Goal: Task Accomplishment & Management: Complete application form

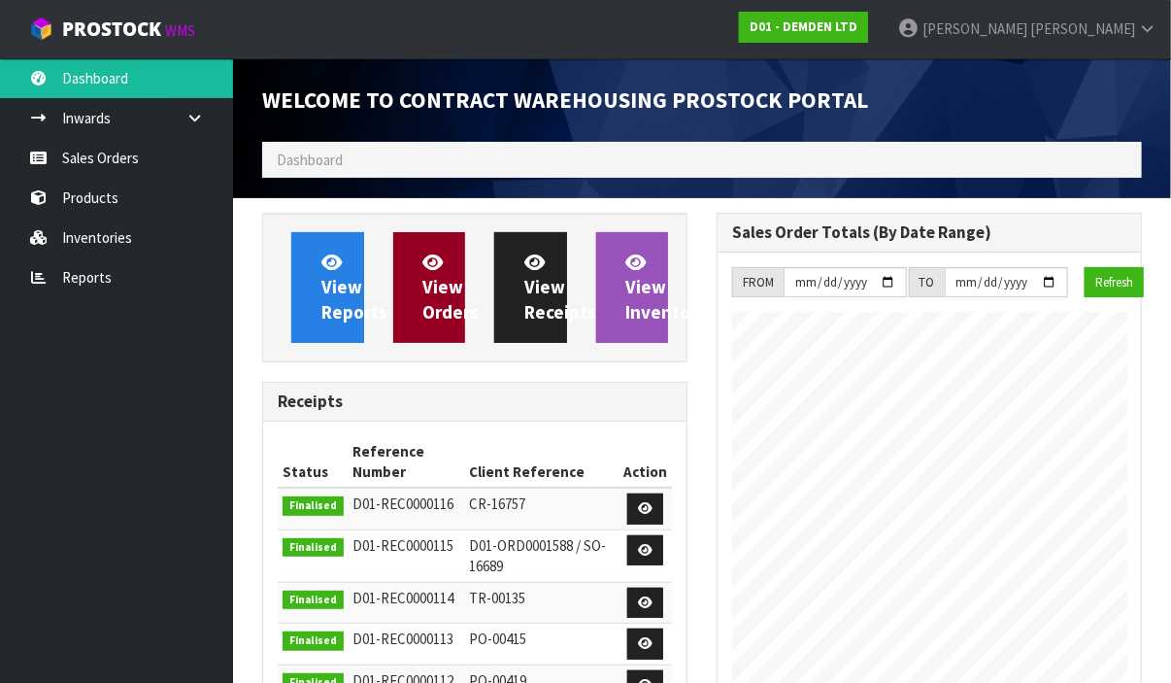
scroll to position [864, 454]
click at [425, 301] on span "View Orders" at bounding box center [451, 287] width 56 height 73
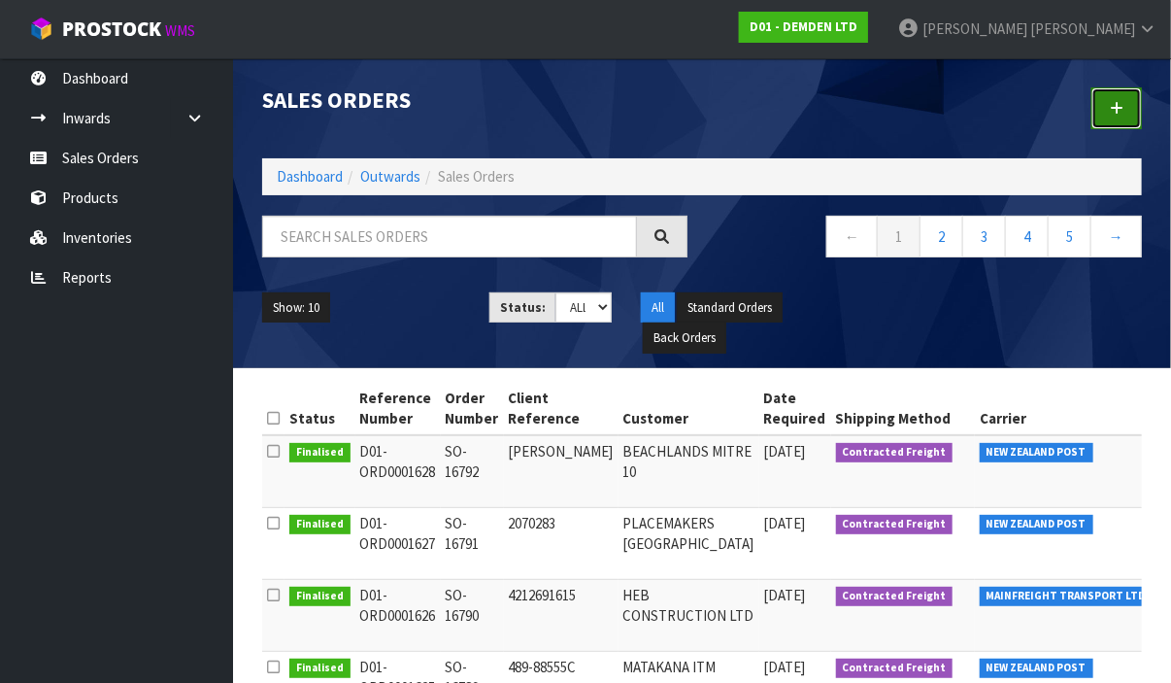
click at [1110, 103] on link at bounding box center [1116, 108] width 50 height 42
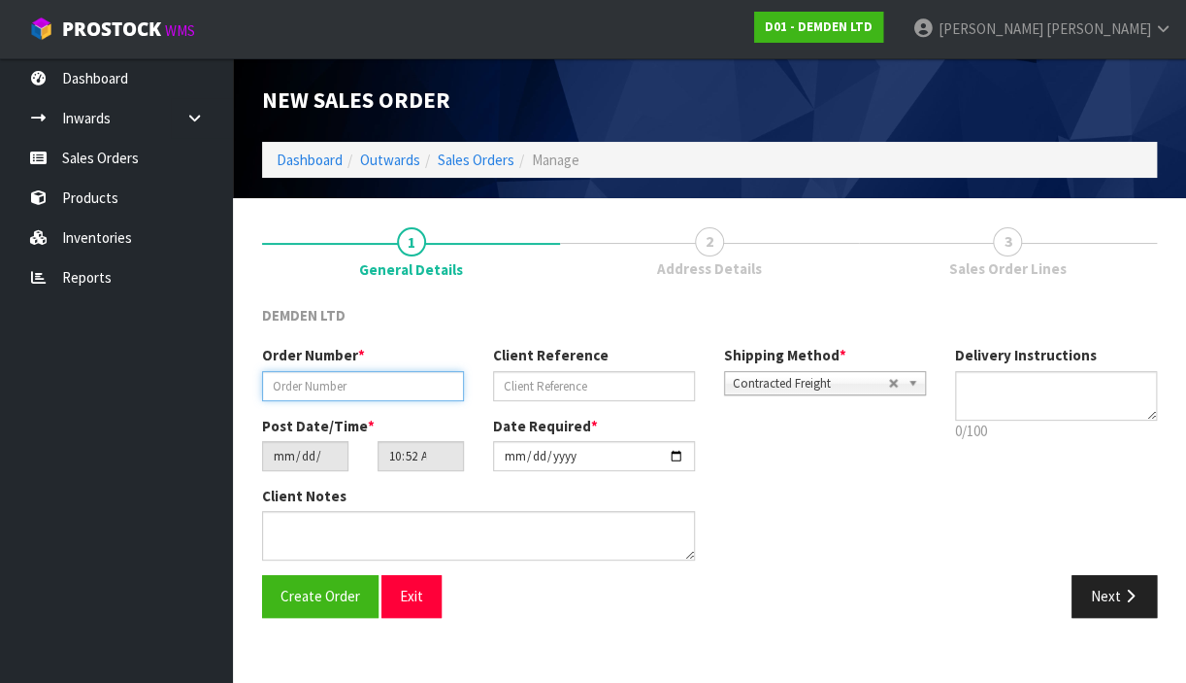
click at [350, 387] on input "text" at bounding box center [363, 386] width 202 height 30
type input "SO-16795"
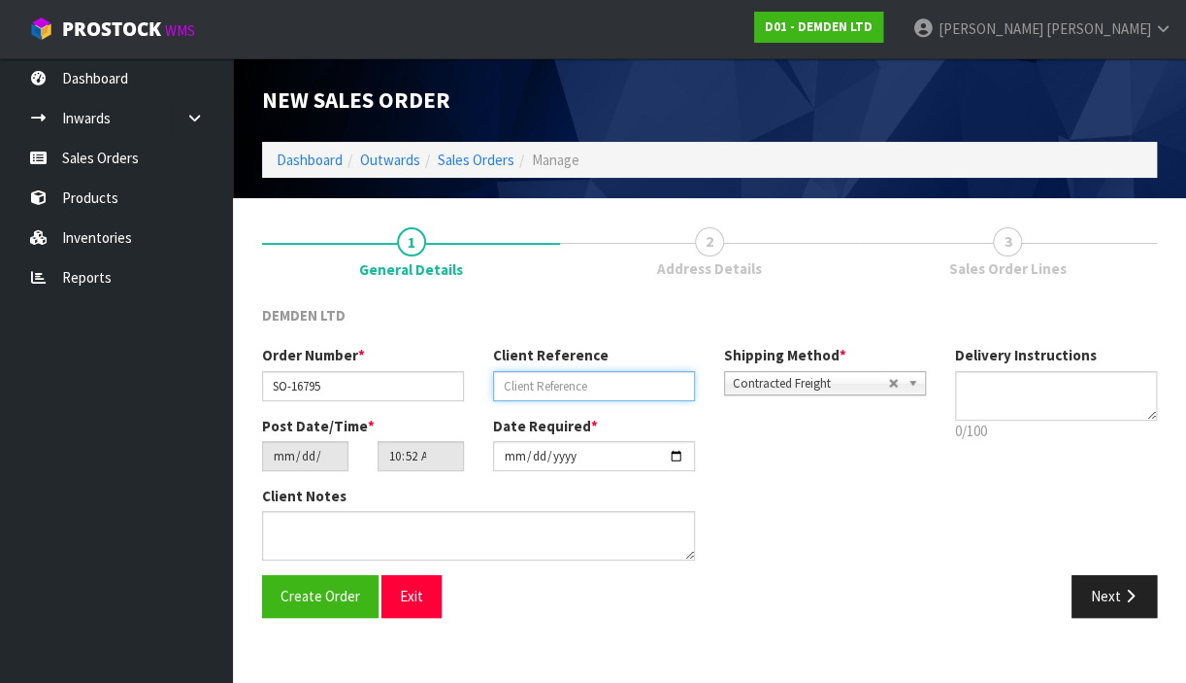
click at [529, 384] on input "text" at bounding box center [594, 386] width 202 height 30
type input "40540"
click at [916, 380] on b at bounding box center [916, 383] width 17 height 22
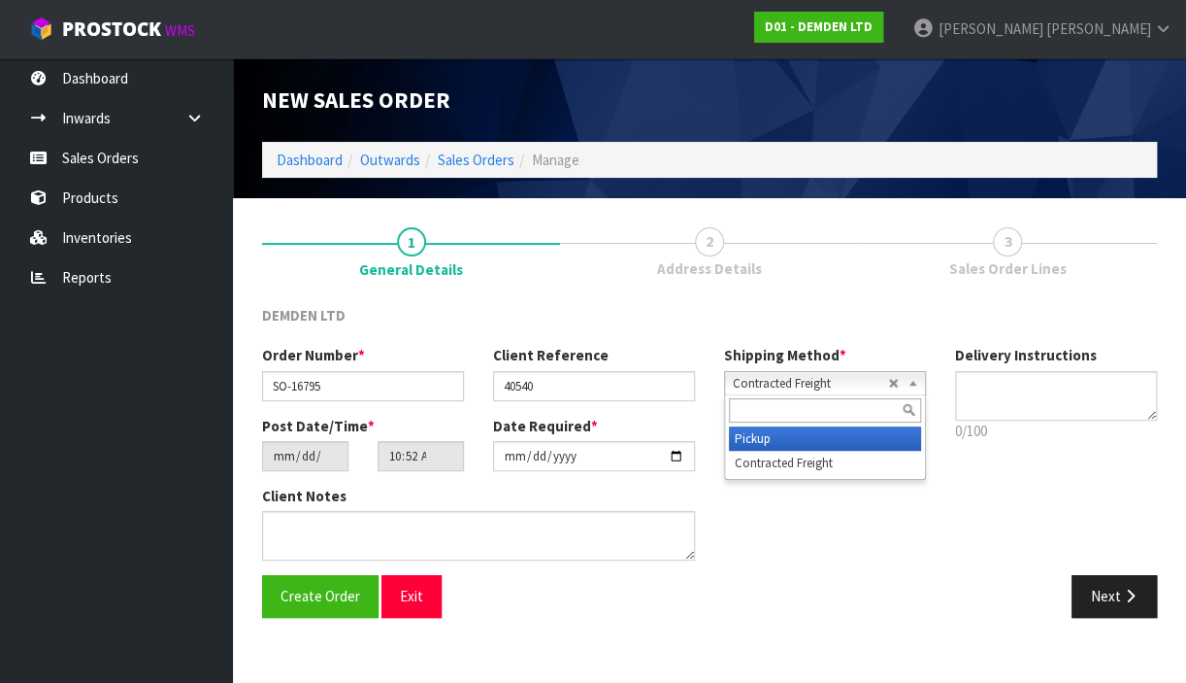
click at [849, 439] on li "Pickup" at bounding box center [825, 438] width 192 height 24
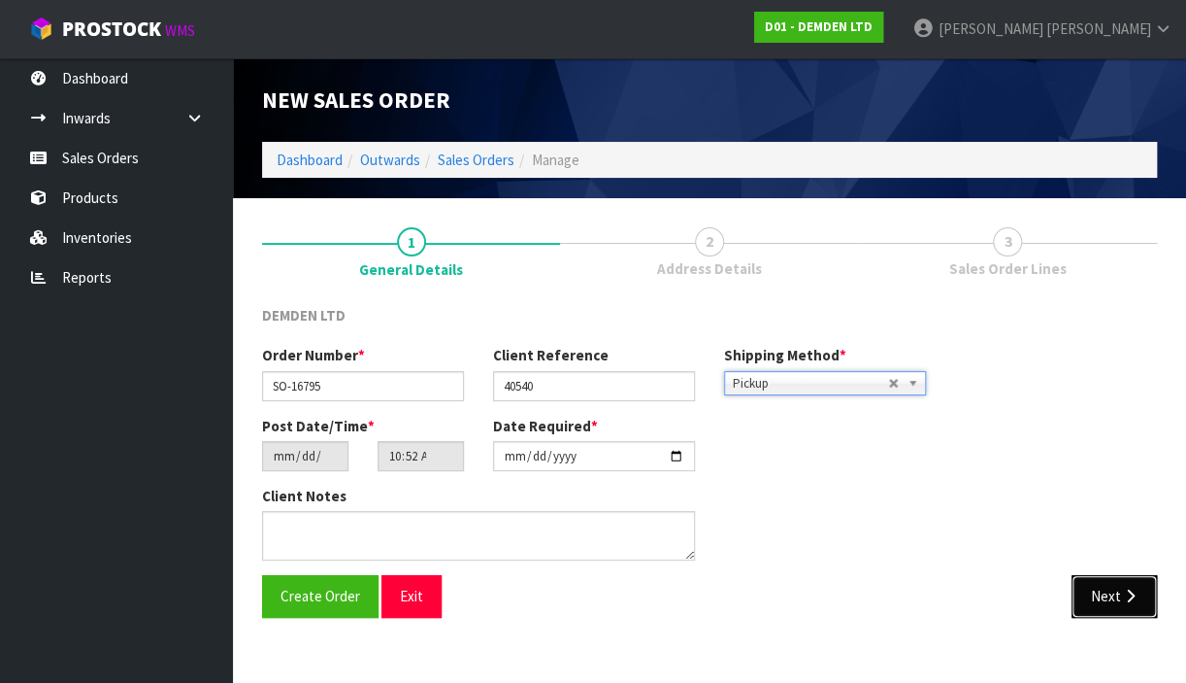
click at [1122, 592] on icon "button" at bounding box center [1129, 595] width 18 height 15
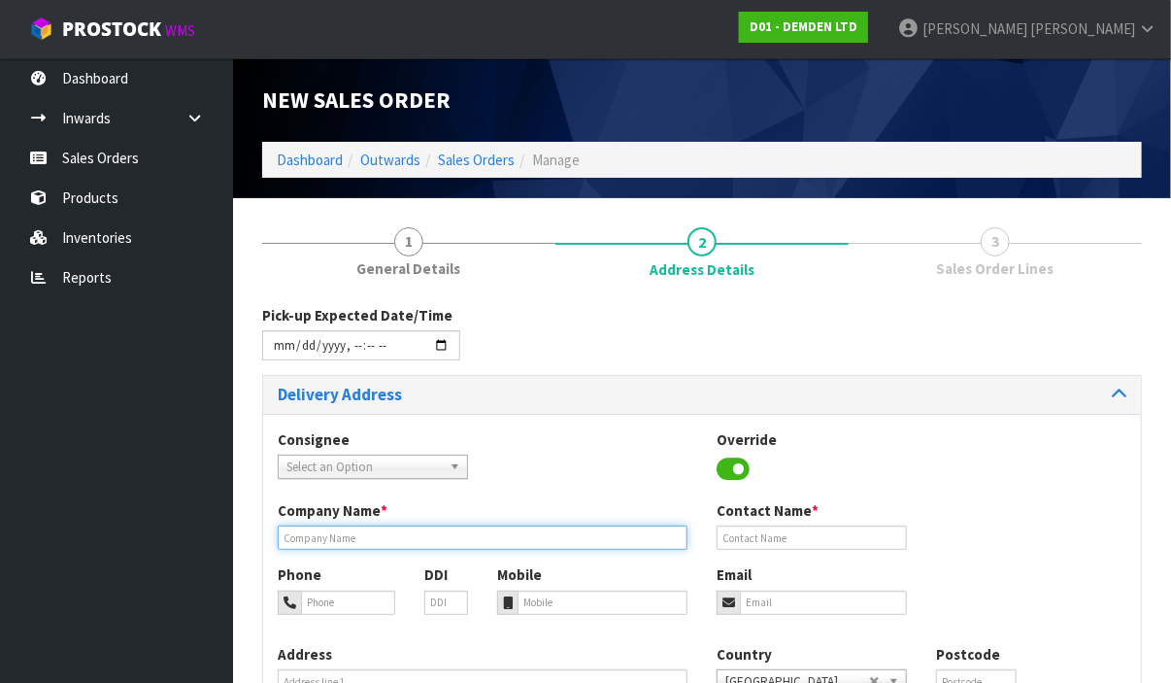
click at [396, 538] on input "text" at bounding box center [483, 537] width 410 height 24
type input "[PERSON_NAME] CONSTRUCTION SYSTEMS"
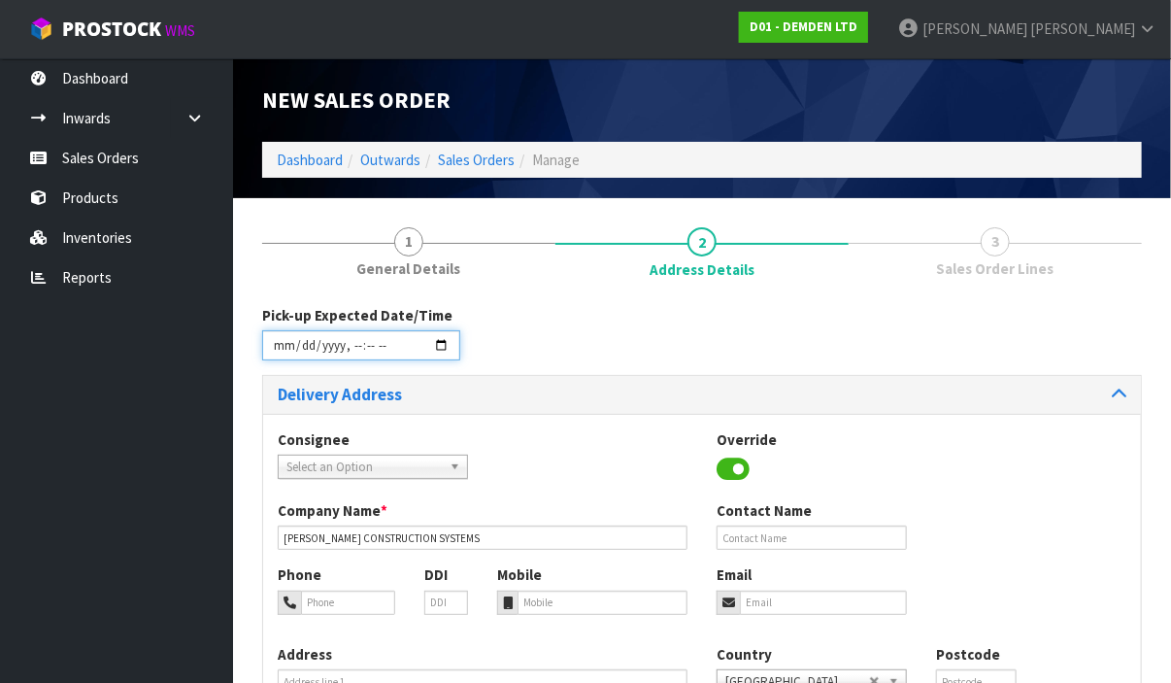
click at [439, 343] on input "datetime-local" at bounding box center [361, 345] width 198 height 30
type input "[DATE]T13:30"
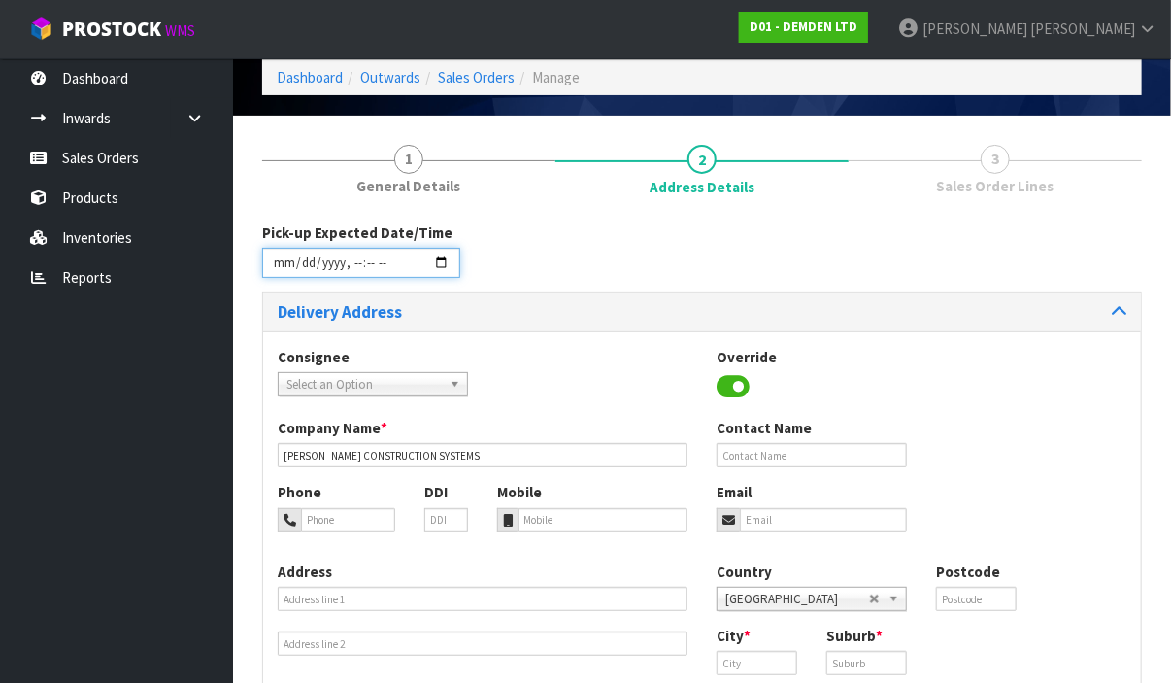
scroll to position [210, 0]
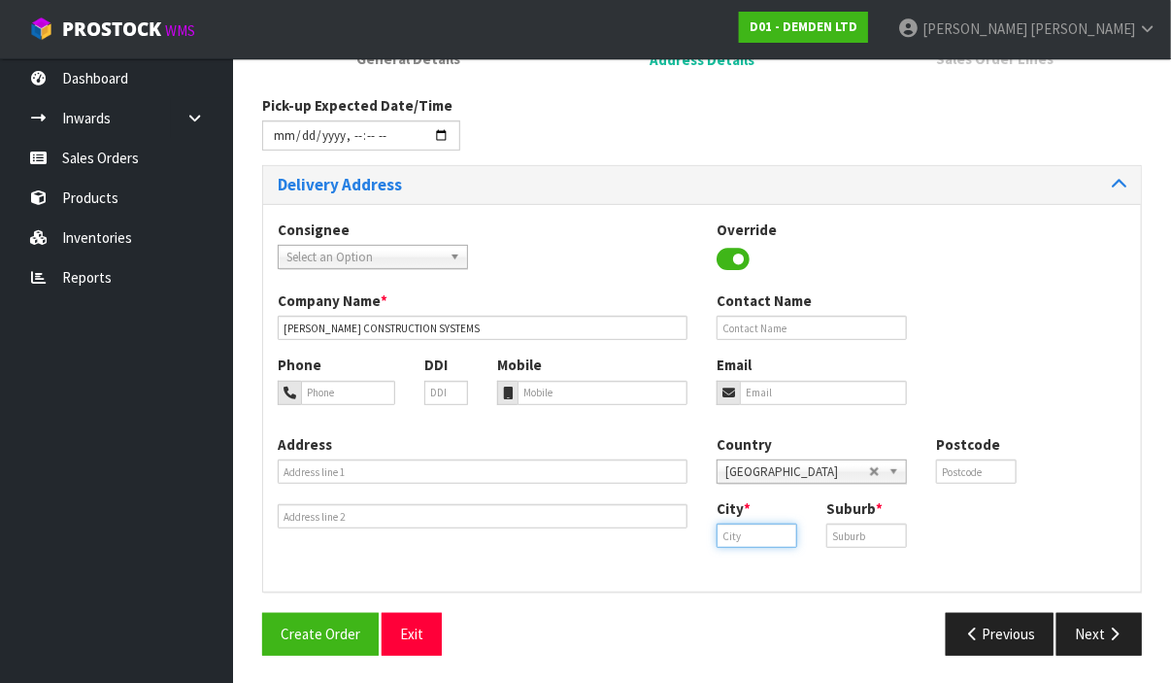
click at [747, 536] on input "text" at bounding box center [757, 535] width 81 height 24
click at [755, 564] on link "Au ckland" at bounding box center [794, 568] width 153 height 26
type input "[GEOGRAPHIC_DATA]"
click at [845, 530] on input "text" at bounding box center [866, 535] width 81 height 24
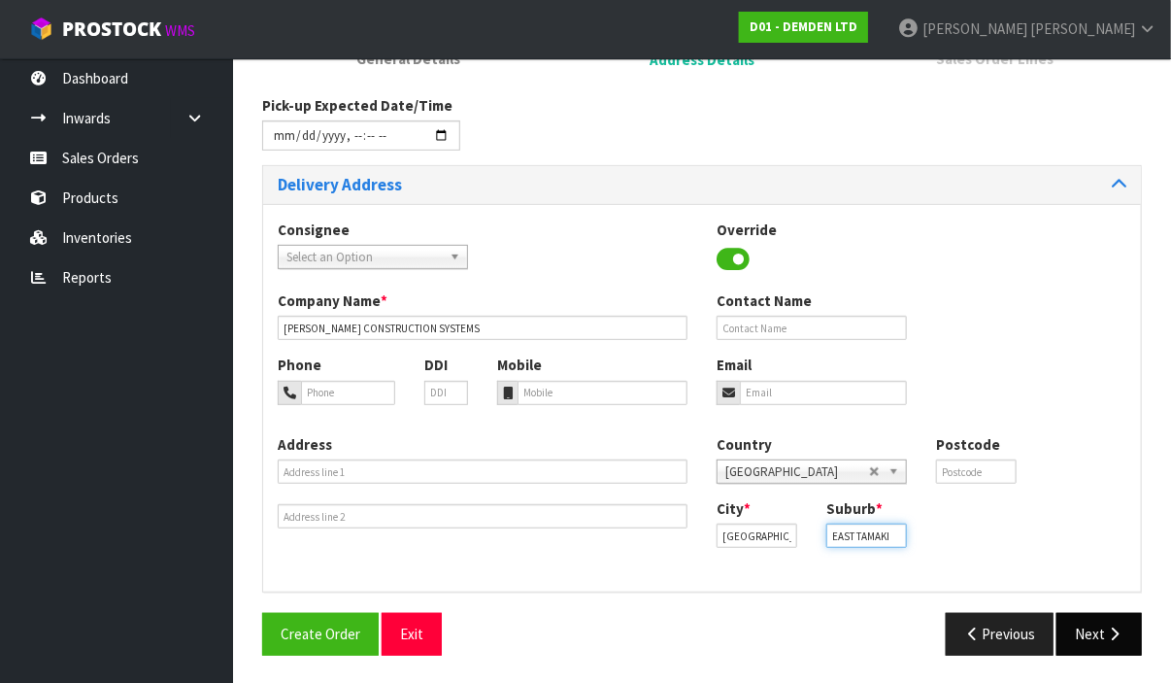
type input "EAST TAMAKI"
click at [1083, 630] on button "Next" at bounding box center [1098, 634] width 85 height 42
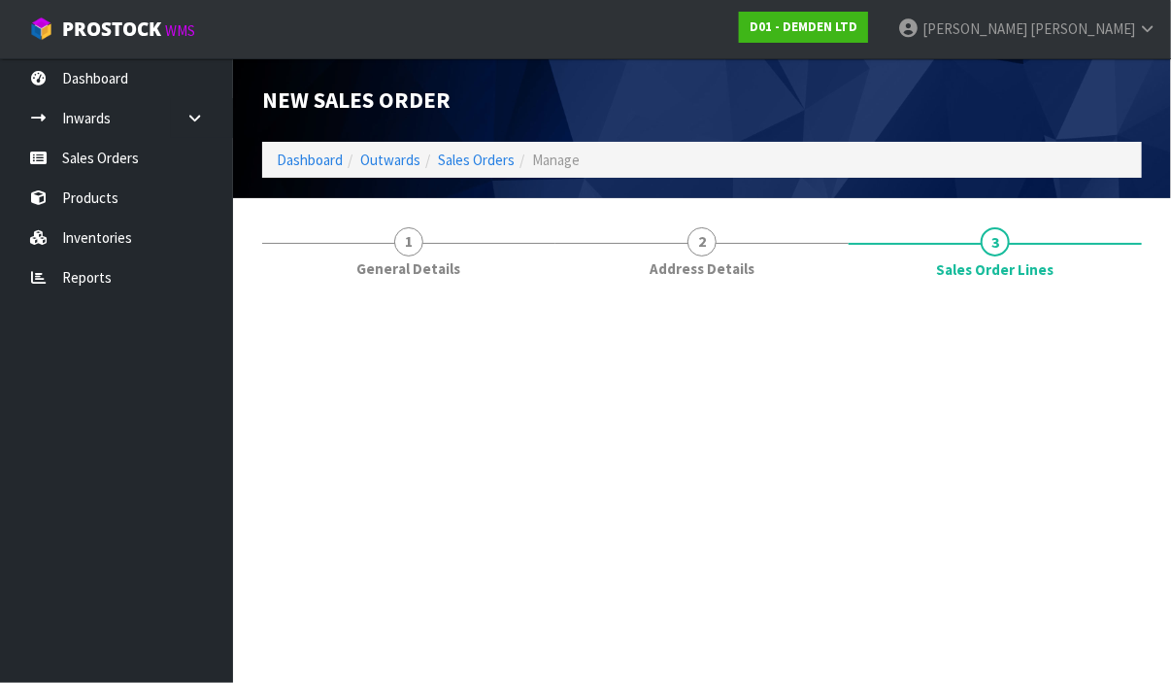
scroll to position [0, 0]
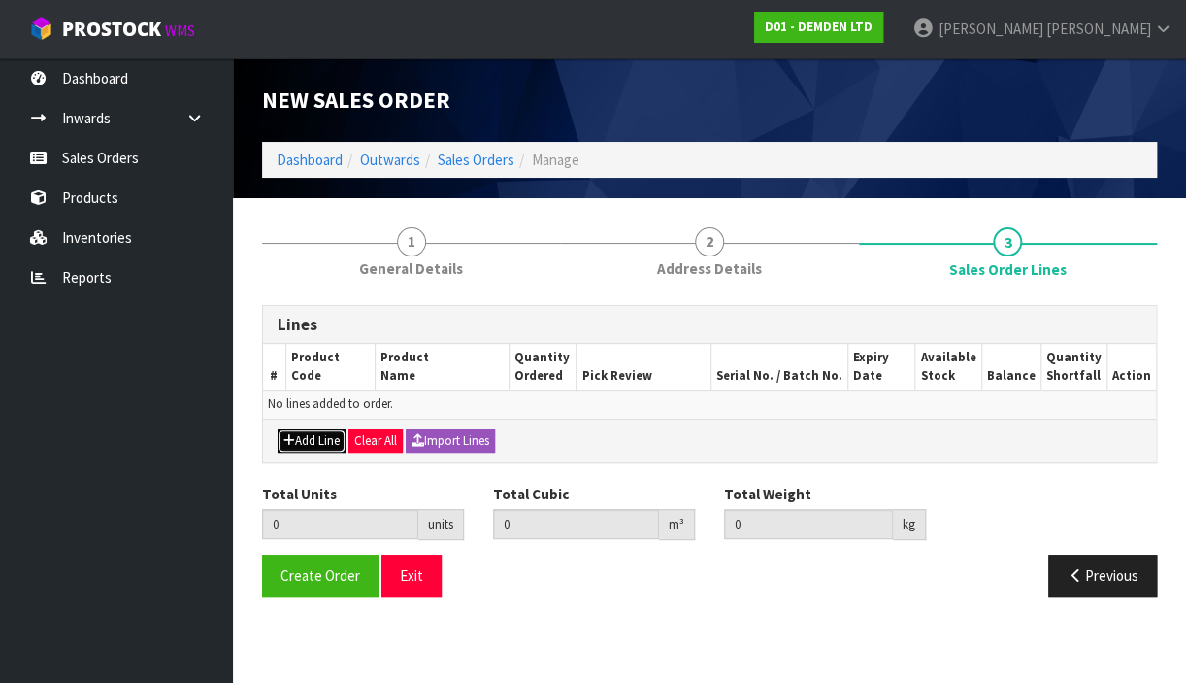
click at [318, 441] on button "Add Line" at bounding box center [312, 440] width 68 height 23
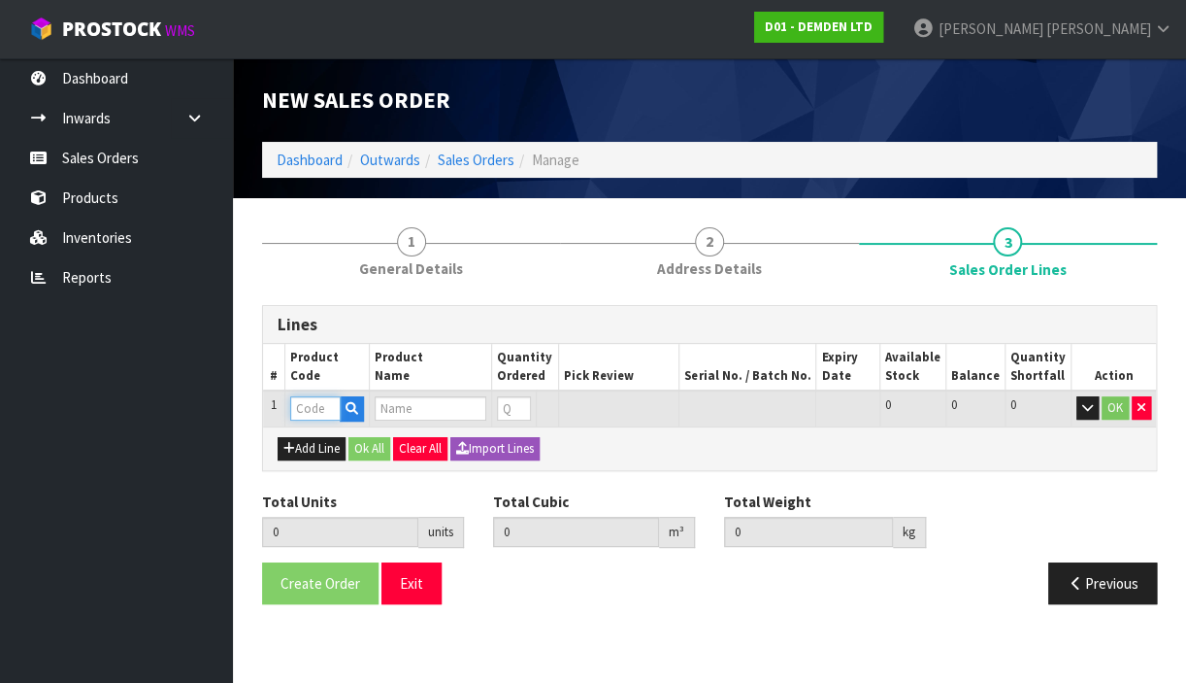
click at [313, 399] on input "text" at bounding box center [315, 408] width 50 height 24
type input "160020"
type input "0.000000"
type input "0.000"
type input "XYPEX PATCH N PLUG 20KG"
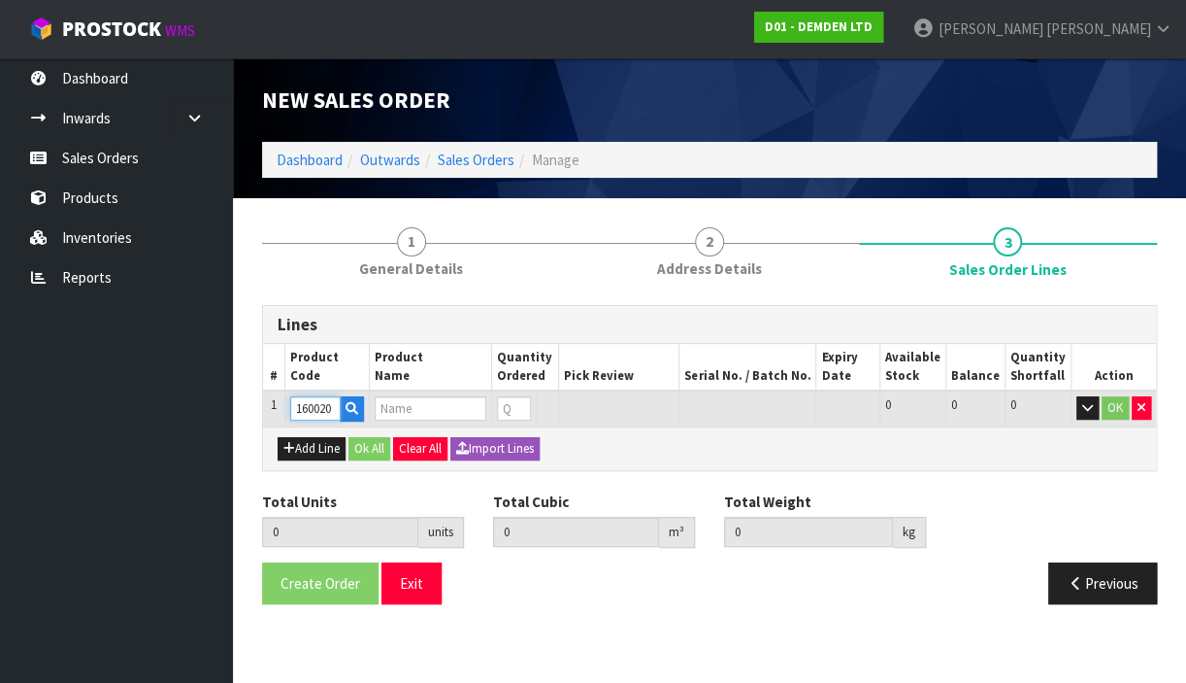
type input "0"
type input "160020"
type input "1"
type input "0.0369"
type input "20.8"
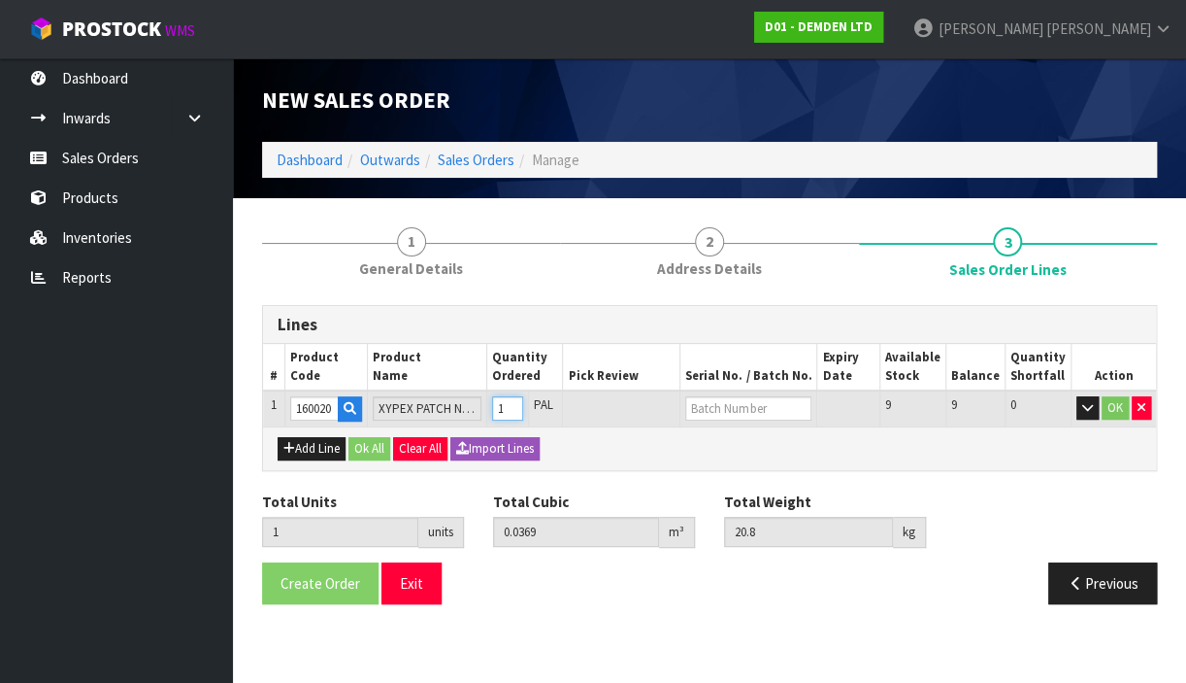
type input "1"
click at [523, 404] on input "1" at bounding box center [507, 408] width 31 height 24
click at [738, 409] on input "text" at bounding box center [748, 408] width 126 height 24
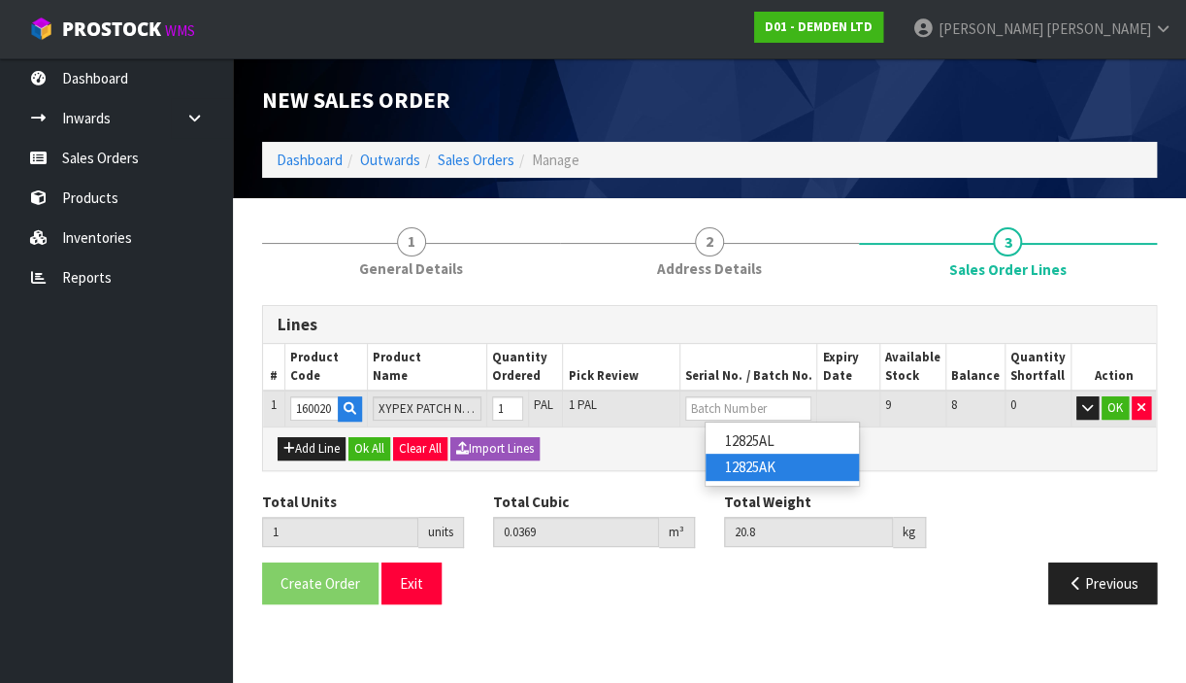
click at [756, 461] on link "12825AK" at bounding box center [782, 466] width 153 height 26
type input "12825AK"
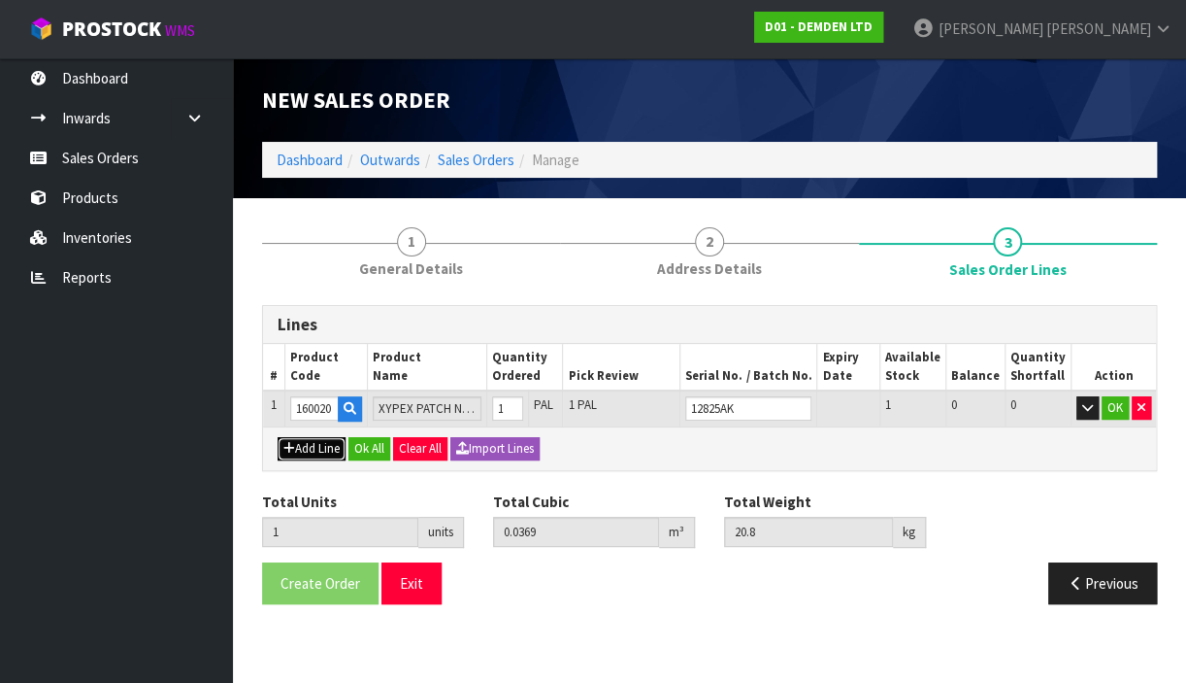
click at [311, 443] on button "Add Line" at bounding box center [312, 448] width 68 height 23
type input "0"
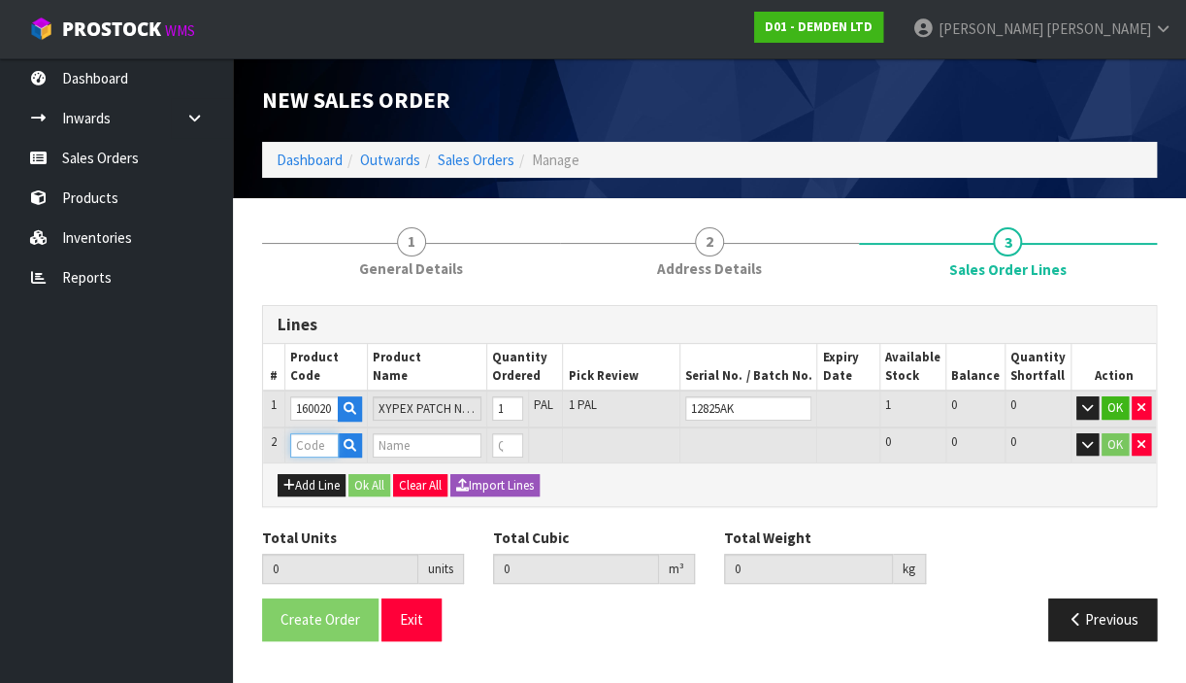
click at [308, 439] on input "text" at bounding box center [315, 445] width 50 height 24
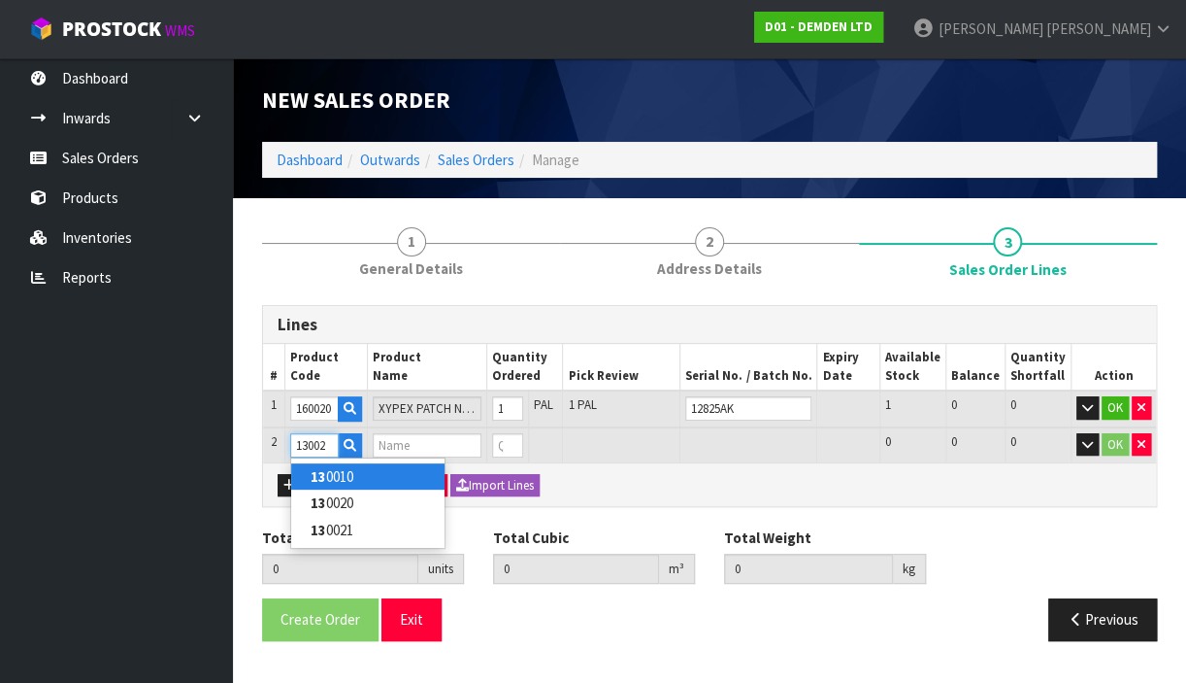
type input "130020"
type input "1"
type input "0.0369"
type input "20.8"
type input "XYPEX CONCENTRATE 20KG"
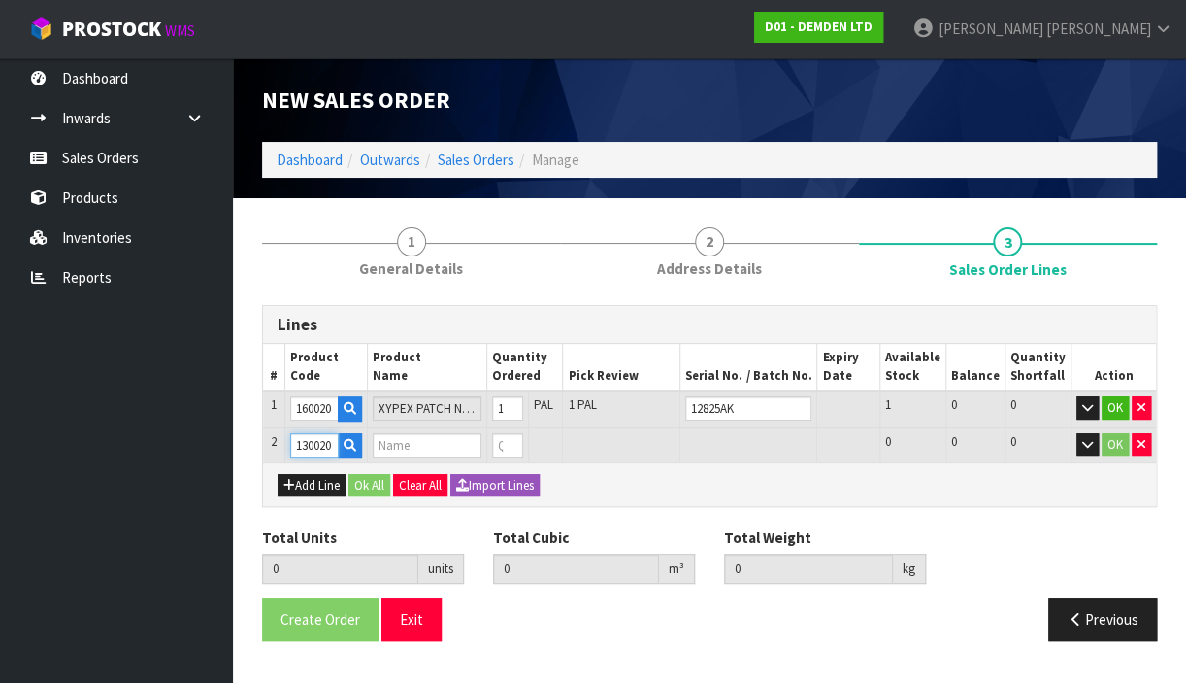
type input "0"
type input "130020"
type input "2"
type input "0.0738"
type input "41.7"
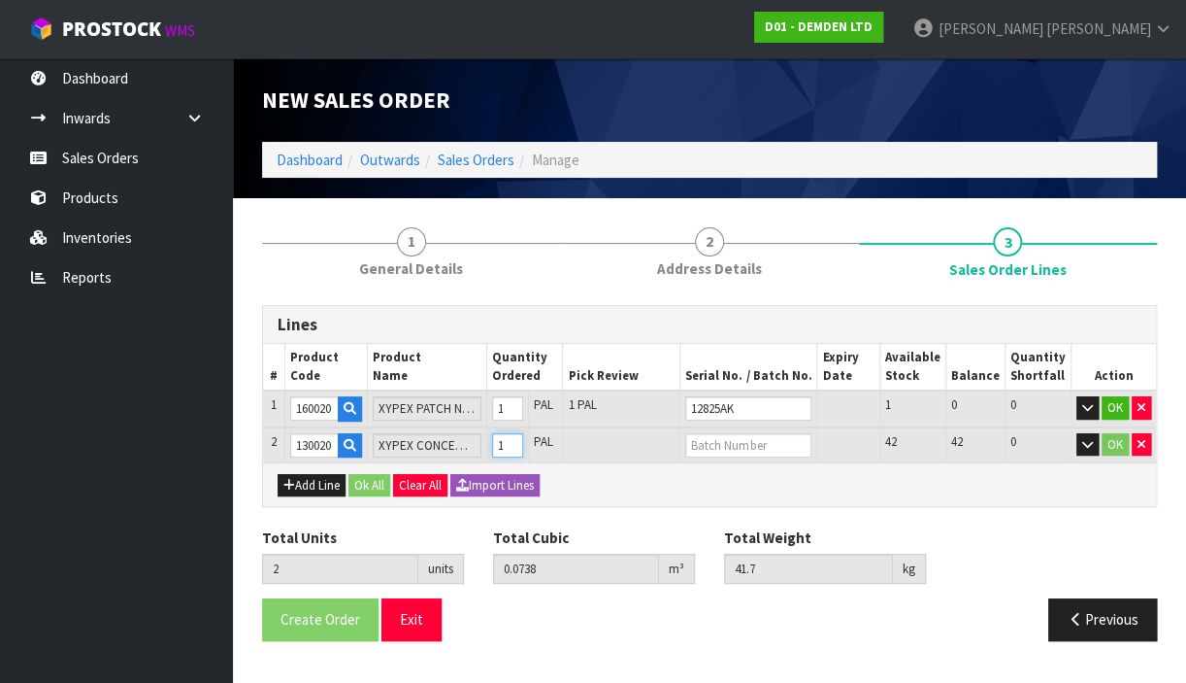
type input "1"
click at [523, 439] on input "1" at bounding box center [507, 445] width 31 height 24
click at [734, 444] on input "text" at bounding box center [748, 445] width 126 height 24
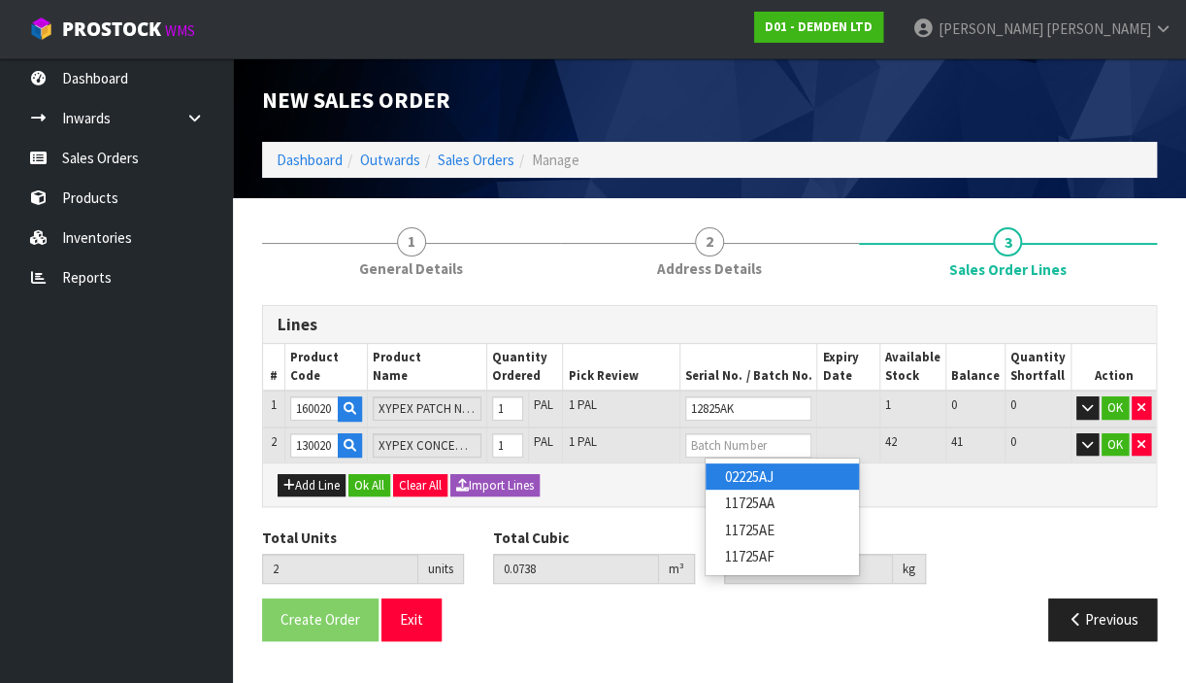
click at [746, 475] on link "02225AJ" at bounding box center [782, 476] width 153 height 26
type input "02225AJ"
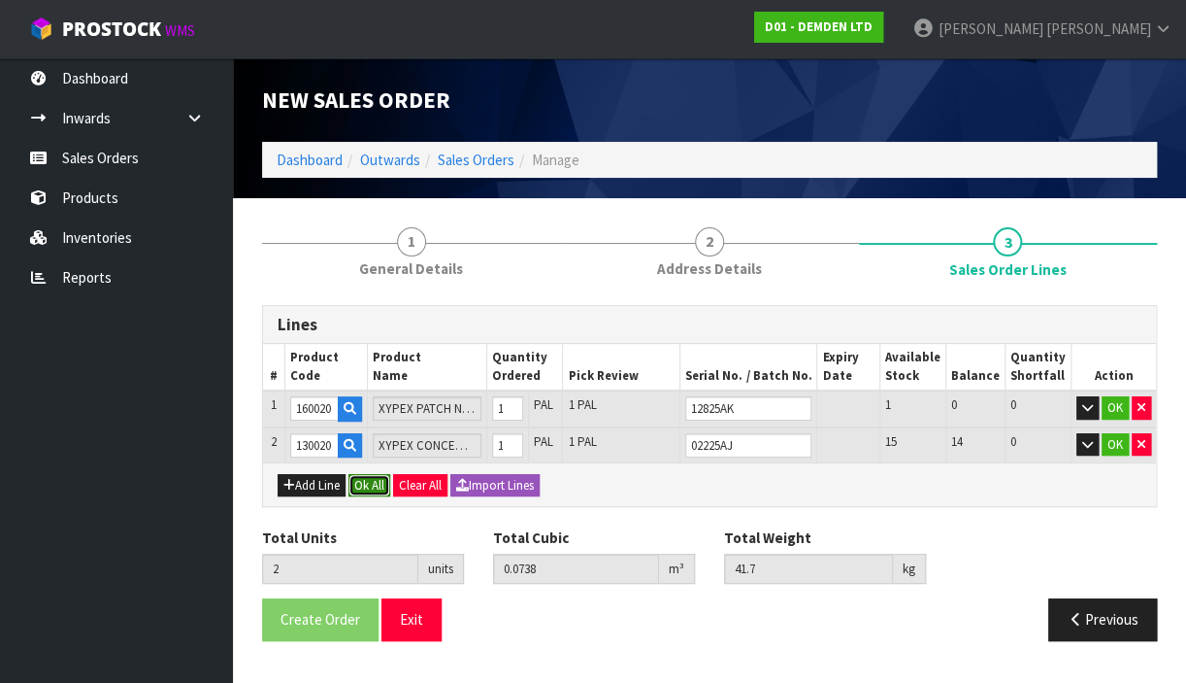
click at [364, 477] on button "Ok All" at bounding box center [370, 485] width 42 height 23
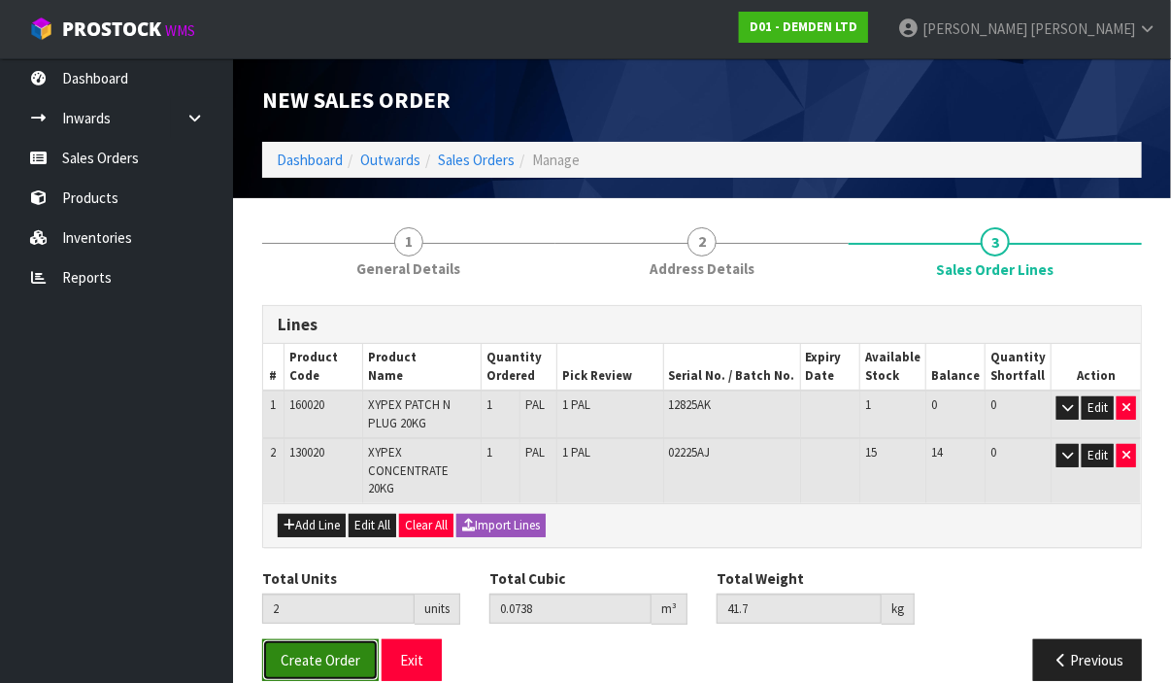
click at [333, 651] on span "Create Order" at bounding box center [321, 660] width 80 height 18
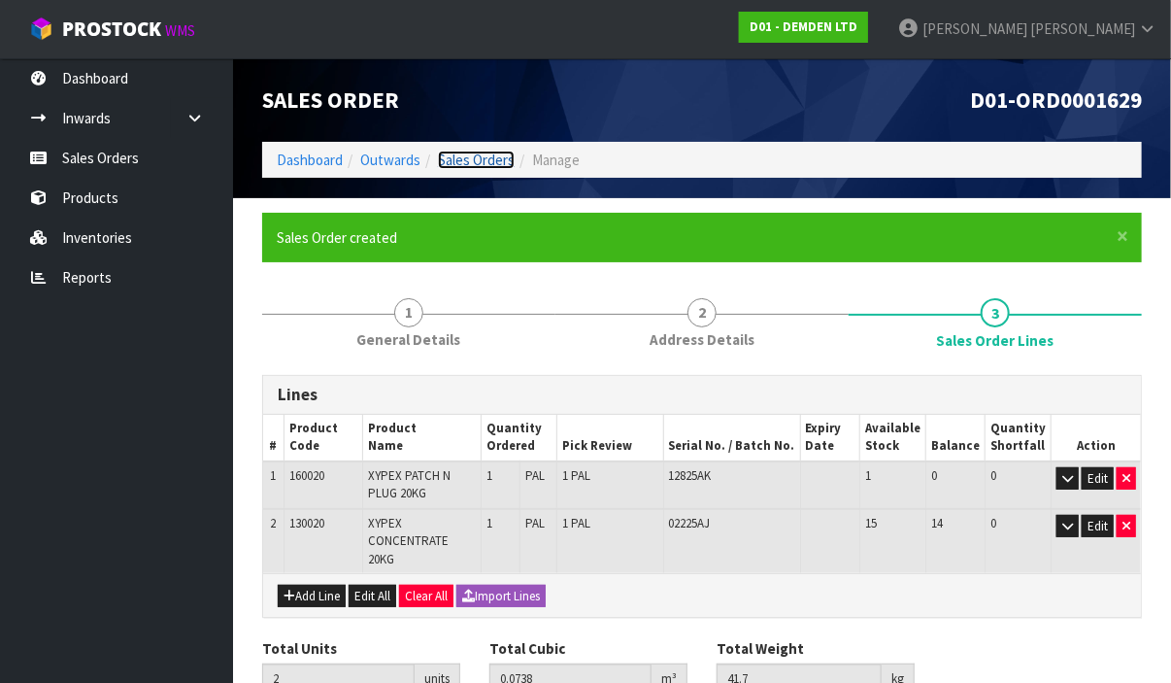
click at [466, 161] on link "Sales Orders" at bounding box center [476, 159] width 77 height 18
